Goal: Obtain resource: Obtain resource

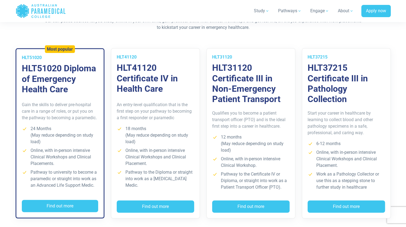
scroll to position [386, 0]
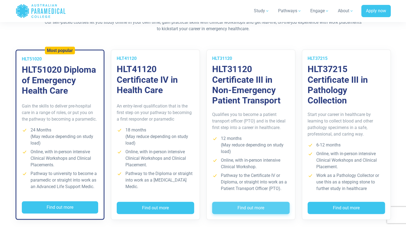
click at [249, 208] on button "Find out more" at bounding box center [250, 208] width 77 height 13
click at [251, 208] on button "Find out more" at bounding box center [250, 208] width 77 height 13
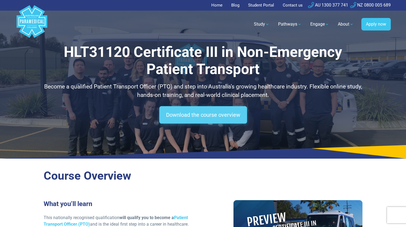
click at [204, 115] on link "Download the course overview" at bounding box center [203, 114] width 88 height 17
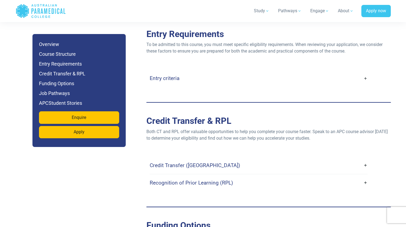
scroll to position [1238, 0]
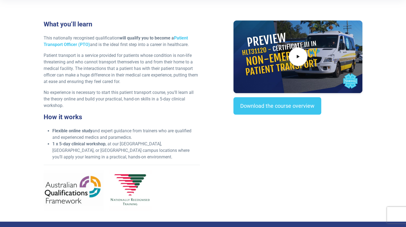
scroll to position [182, 0]
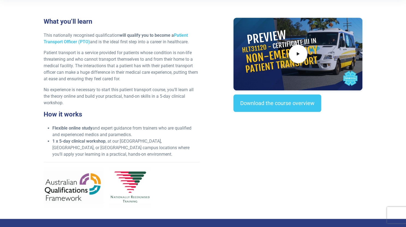
drag, startPoint x: 407, startPoint y: 17, endPoint x: 406, endPoint y: 29, distance: 12.0
